Goal: Browse casually

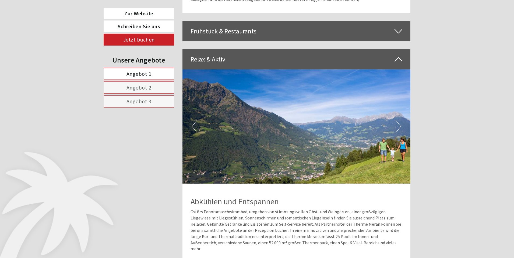
scroll to position [1400, 0]
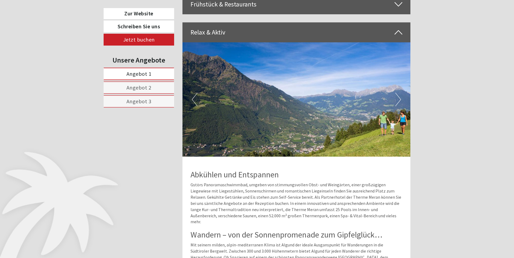
click at [398, 93] on button "Next" at bounding box center [398, 99] width 6 height 13
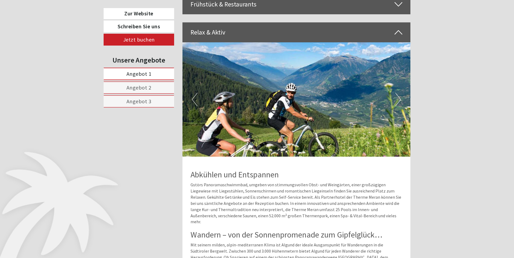
click at [398, 93] on button "Next" at bounding box center [398, 99] width 6 height 13
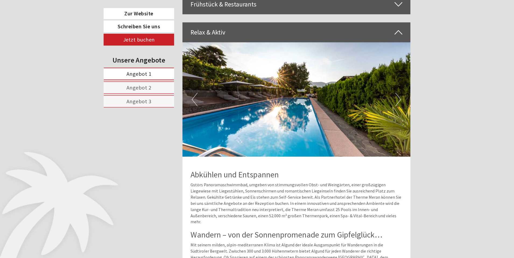
click at [398, 93] on button "Next" at bounding box center [398, 99] width 6 height 13
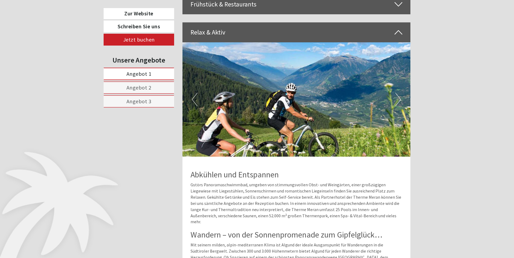
click at [398, 93] on button "Next" at bounding box center [398, 99] width 6 height 13
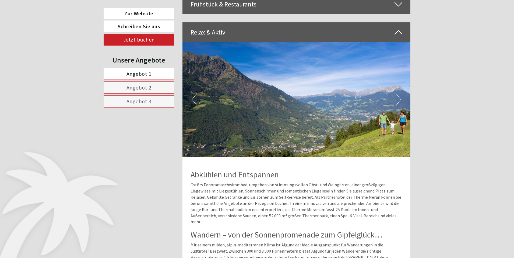
click at [398, 93] on button "Next" at bounding box center [398, 99] width 6 height 13
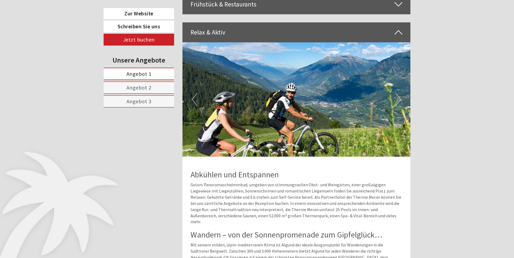
click at [398, 93] on button "Next" at bounding box center [398, 99] width 6 height 13
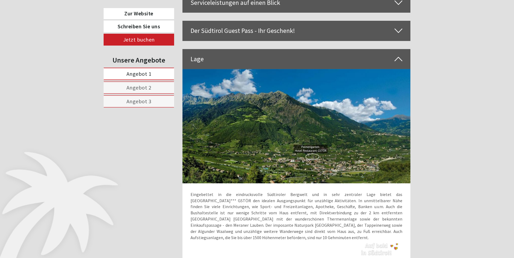
scroll to position [1857, 0]
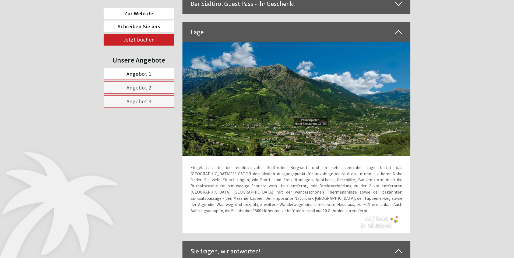
click at [313, 80] on img at bounding box center [297, 99] width 228 height 114
drag, startPoint x: 337, startPoint y: 78, endPoint x: 244, endPoint y: 71, distance: 92.9
click at [244, 71] on img at bounding box center [297, 99] width 228 height 114
drag, startPoint x: 286, startPoint y: 70, endPoint x: 347, endPoint y: 78, distance: 61.3
click at [347, 78] on img at bounding box center [297, 99] width 228 height 114
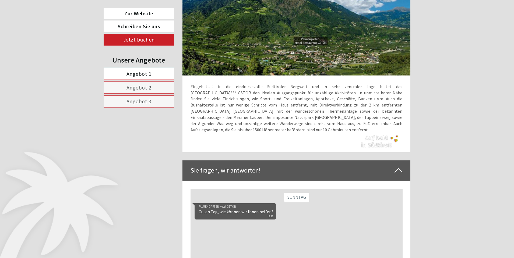
scroll to position [1804, 0]
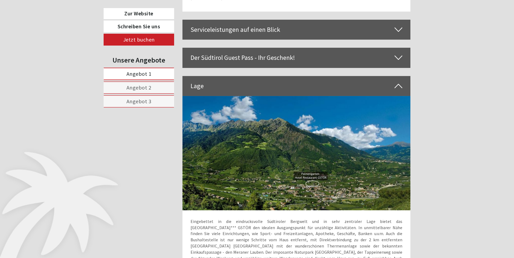
click at [397, 81] on icon at bounding box center [399, 85] width 8 height 9
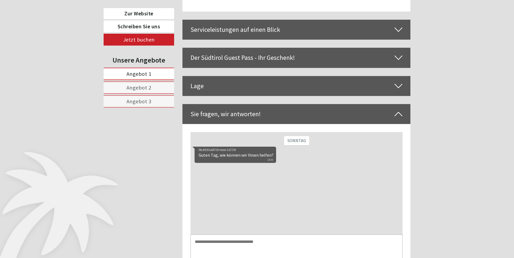
click at [395, 109] on icon at bounding box center [399, 113] width 8 height 9
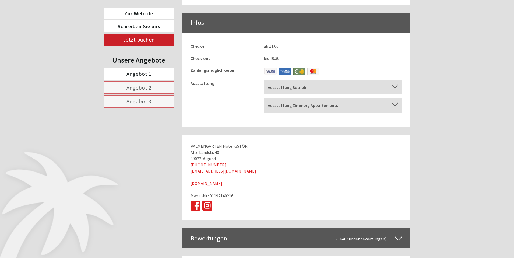
scroll to position [2149, 0]
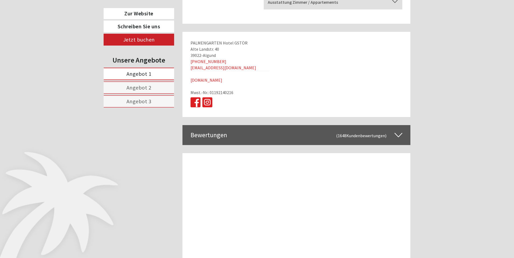
click at [398, 130] on icon at bounding box center [399, 134] width 8 height 9
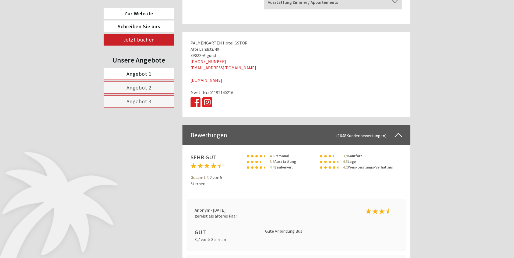
click at [398, 130] on icon at bounding box center [399, 134] width 8 height 9
